Goal: Information Seeking & Learning: Learn about a topic

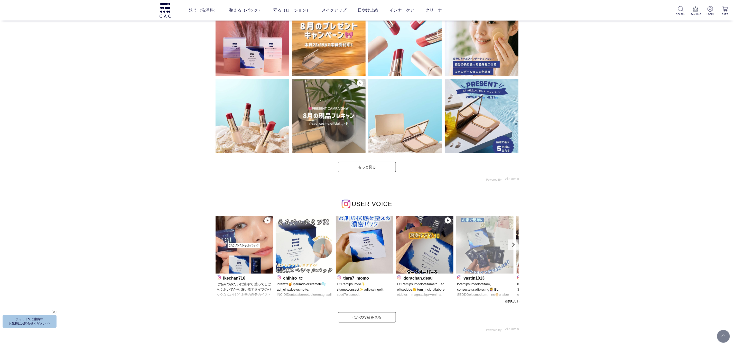
scroll to position [1541, 0]
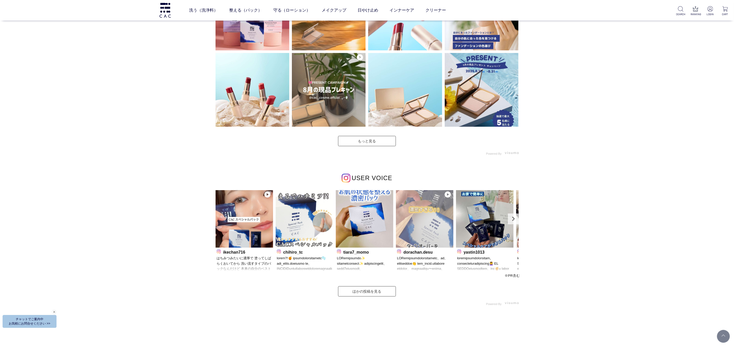
drag, startPoint x: 357, startPoint y: 229, endPoint x: 302, endPoint y: 225, distance: 55.4
click at [396, 227] on img at bounding box center [425, 219] width 58 height 58
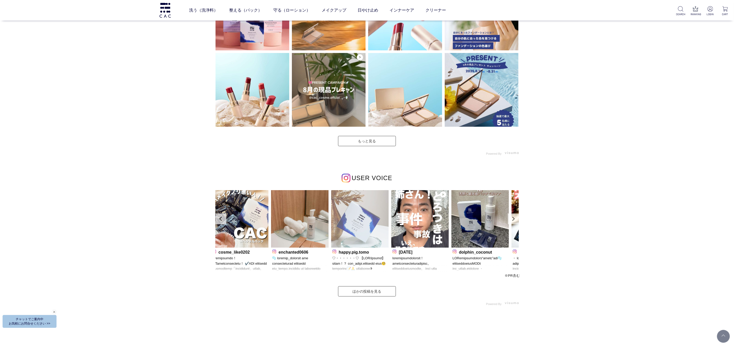
drag, startPoint x: 425, startPoint y: 230, endPoint x: 340, endPoint y: 224, distance: 85.7
click at [341, 224] on img at bounding box center [360, 219] width 58 height 58
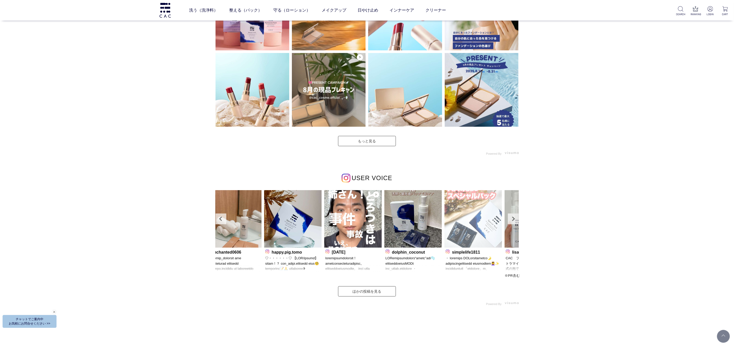
drag, startPoint x: 492, startPoint y: 230, endPoint x: 385, endPoint y: 223, distance: 108.1
click at [444, 223] on img at bounding box center [473, 219] width 58 height 58
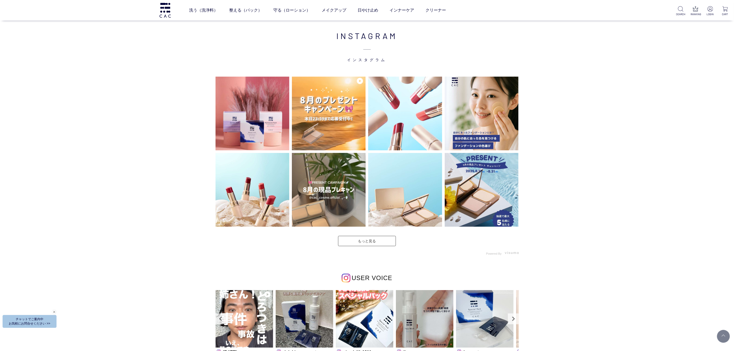
scroll to position [1425, 0]
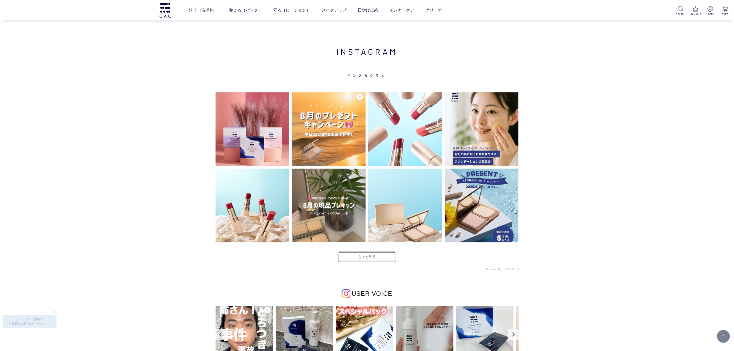
click at [359, 254] on link "もっと見る" at bounding box center [367, 256] width 58 height 10
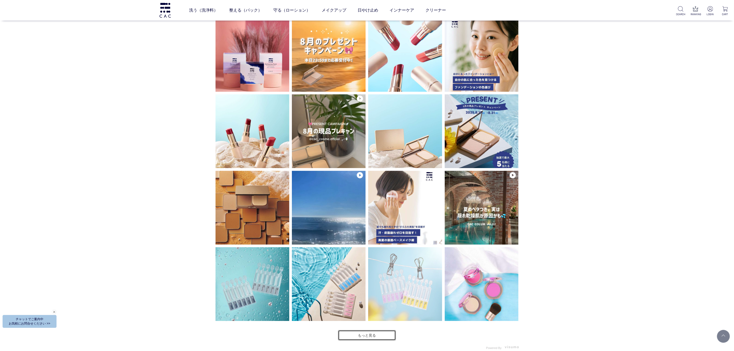
scroll to position [1541, 0]
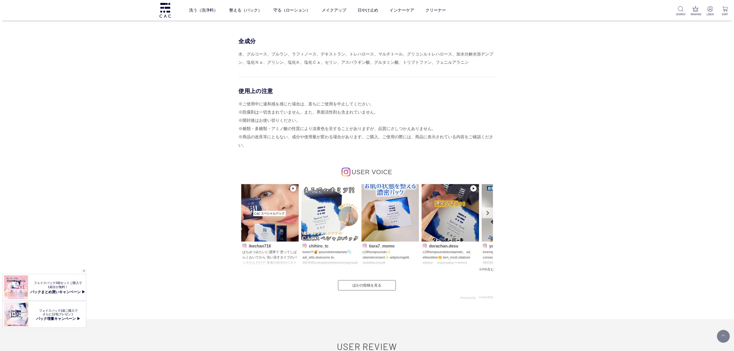
scroll to position [2272, 0]
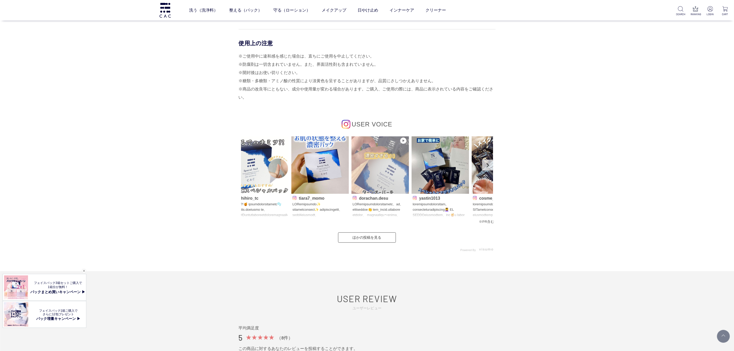
drag, startPoint x: 386, startPoint y: 170, endPoint x: 255, endPoint y: 160, distance: 131.6
click at [351, 164] on img at bounding box center [380, 165] width 58 height 58
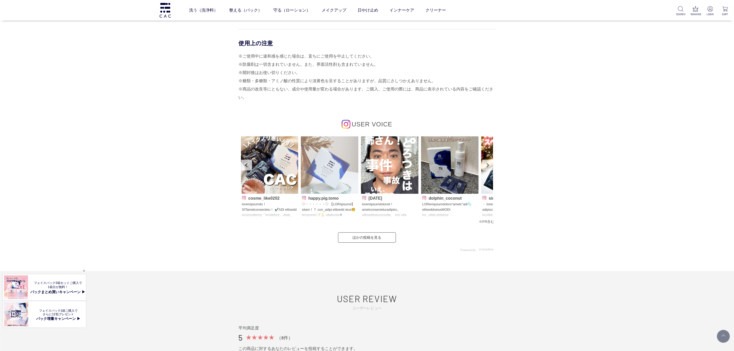
drag, startPoint x: 442, startPoint y: 182, endPoint x: 282, endPoint y: 166, distance: 161.1
click at [251, 165] on div "ikechan716 chihiro_tc tiara7_momo" at bounding box center [367, 177] width 252 height 83
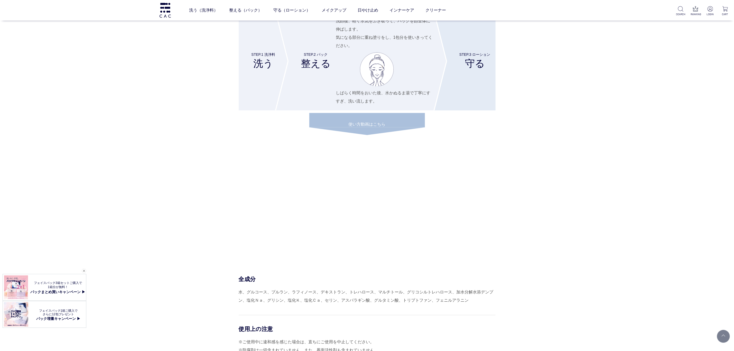
scroll to position [2003, 0]
